Goal: Task Accomplishment & Management: Complete application form

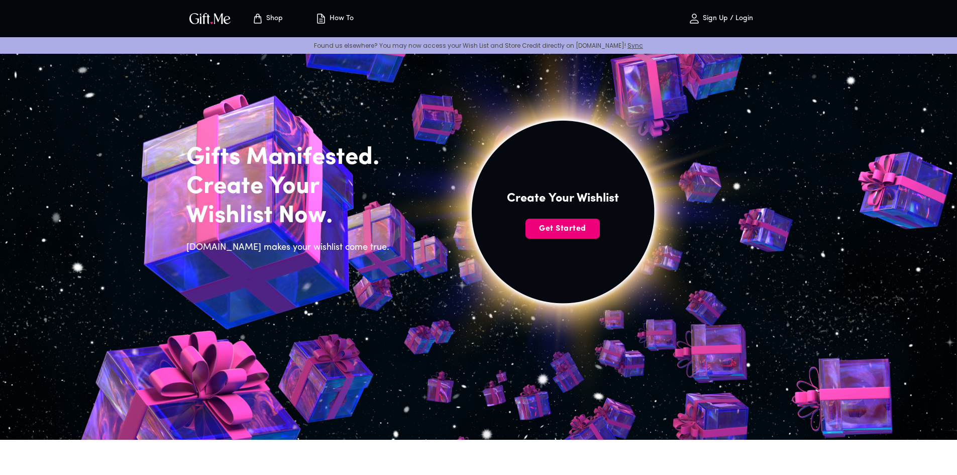
click at [573, 234] on span "Get Started" at bounding box center [563, 228] width 74 height 11
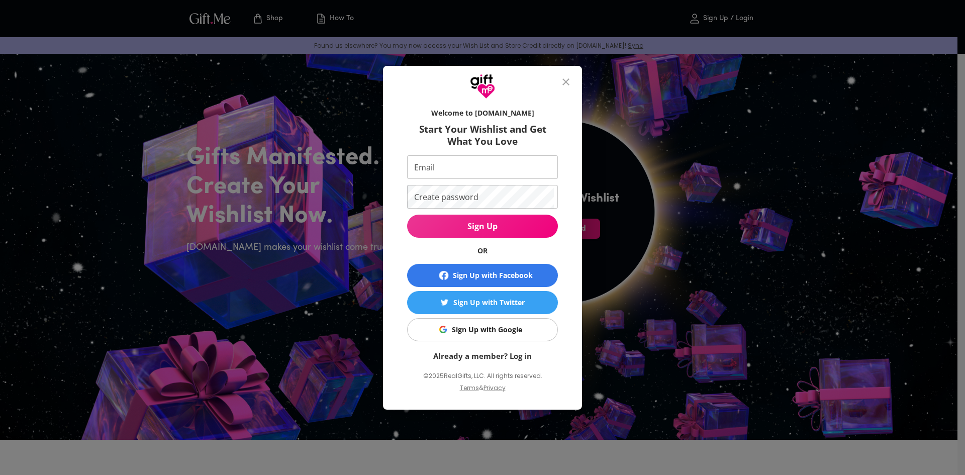
click at [495, 331] on div "Sign Up with Google" at bounding box center [487, 329] width 70 height 11
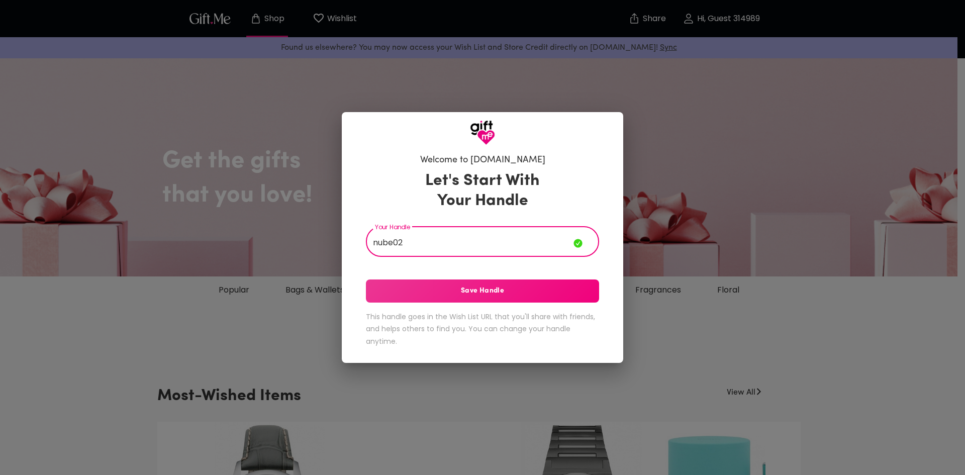
type input "nube02"
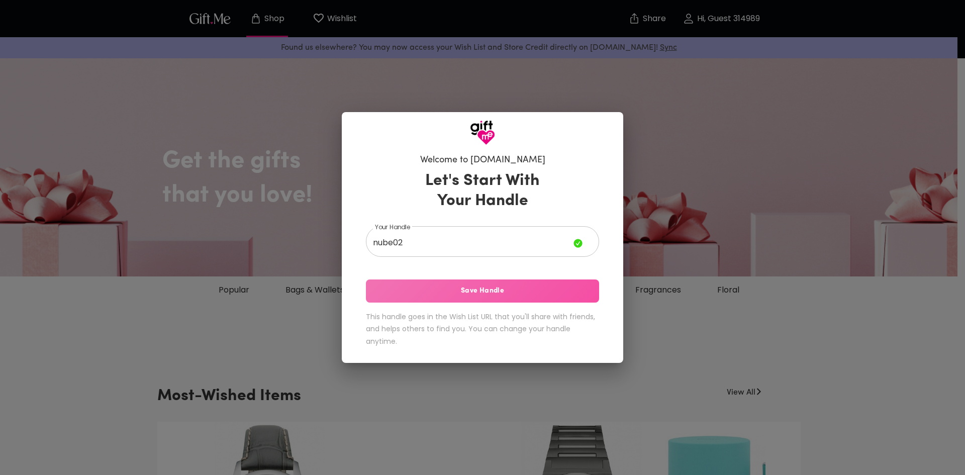
click at [502, 290] on span "Save Handle" at bounding box center [482, 290] width 233 height 11
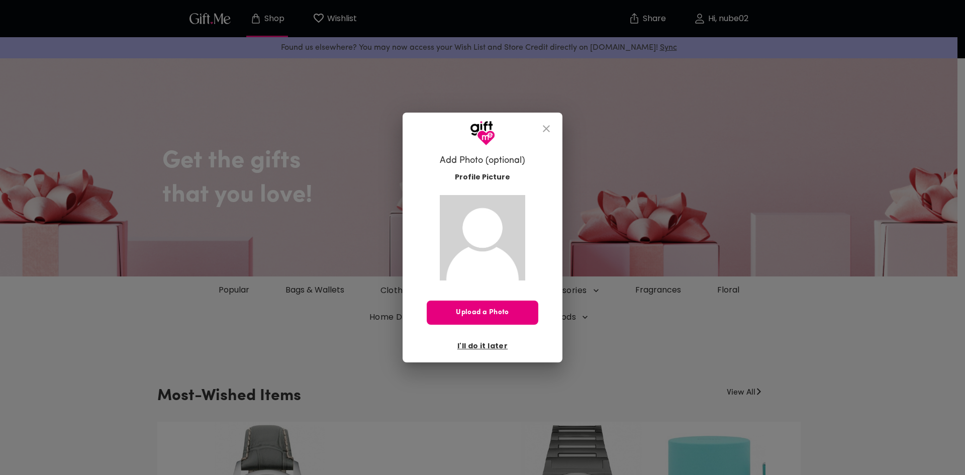
click at [543, 128] on icon "close" at bounding box center [546, 128] width 7 height 7
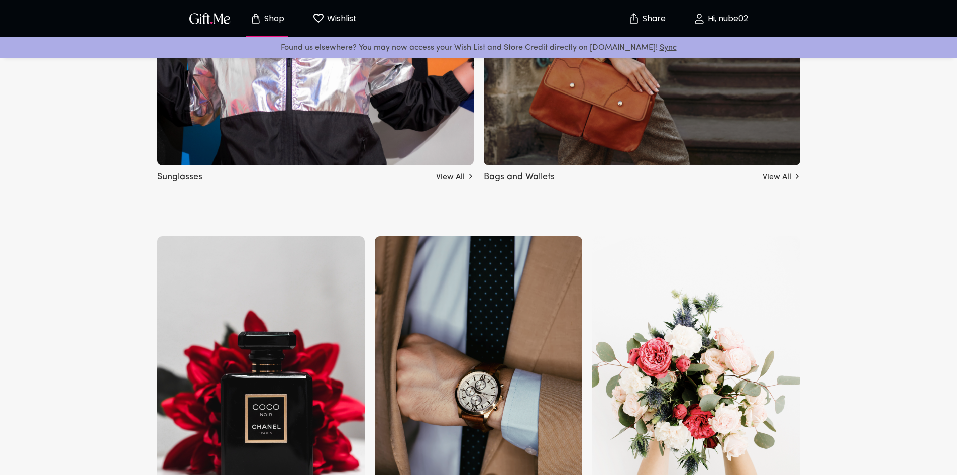
scroll to position [1156, 0]
